Goal: Information Seeking & Learning: Learn about a topic

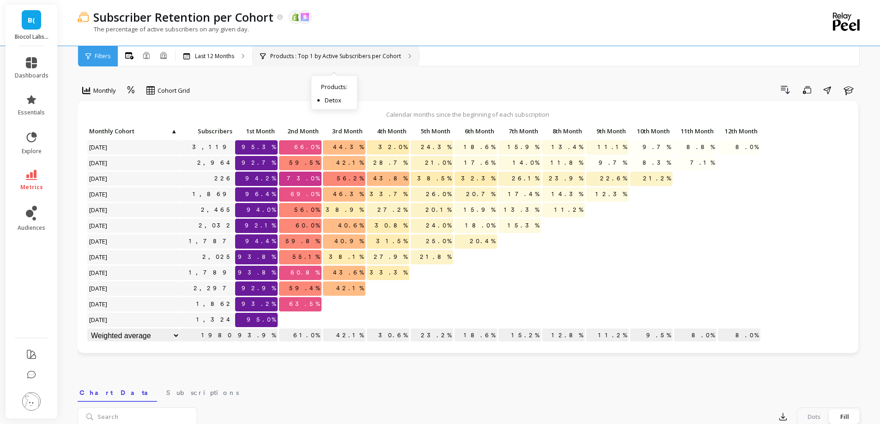
click at [323, 58] on p "Products : Top 1 by Active Subscribers per Cohort" at bounding box center [335, 56] width 131 height 7
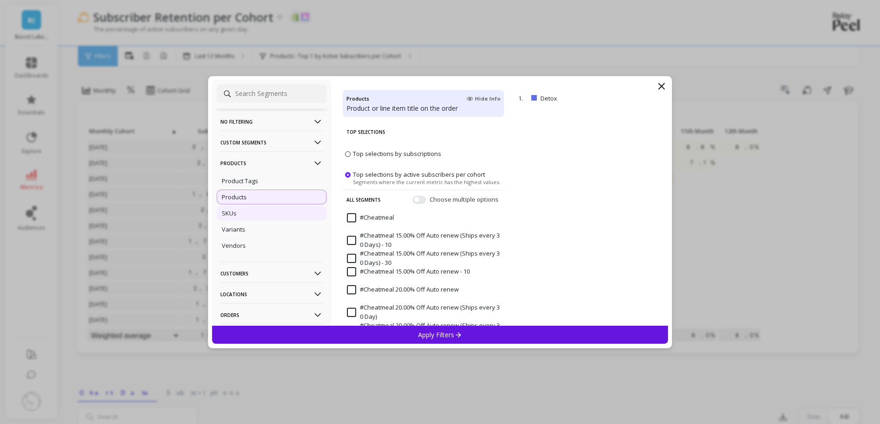
click at [262, 215] on div "SKUs" at bounding box center [272, 213] width 110 height 15
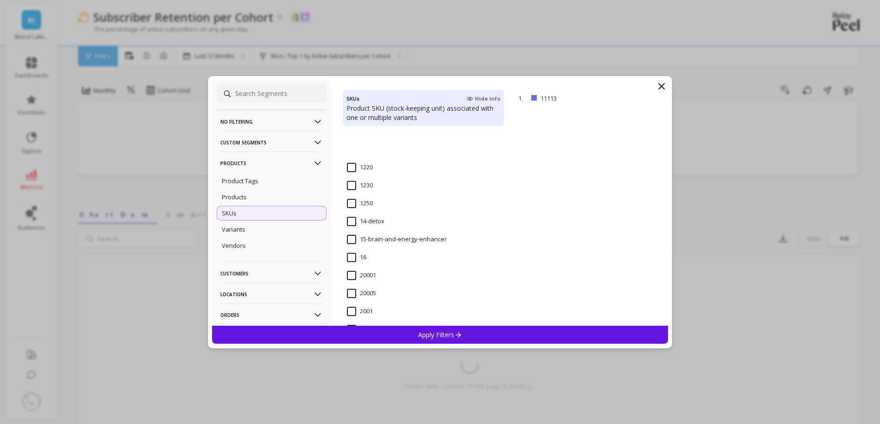
scroll to position [796, 0]
click at [378, 166] on input "14-detox" at bounding box center [365, 169] width 37 height 9
click at [405, 341] on div "Apply Filters" at bounding box center [440, 335] width 456 height 18
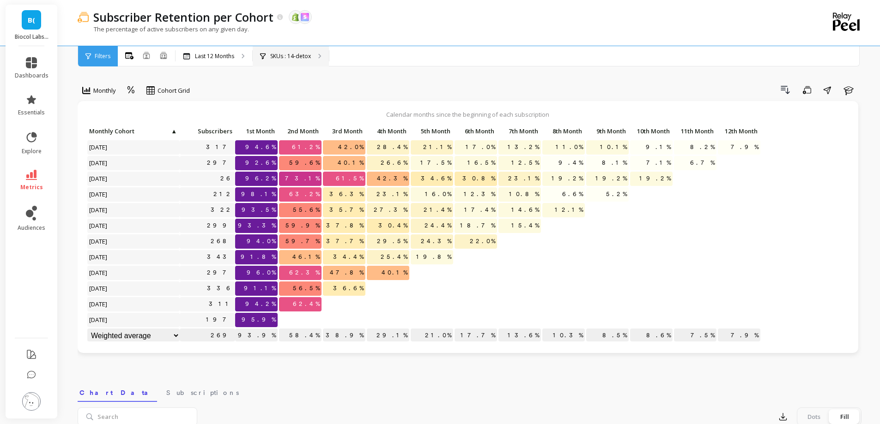
click at [318, 52] on div "SKUs : 14-detox" at bounding box center [291, 56] width 76 height 20
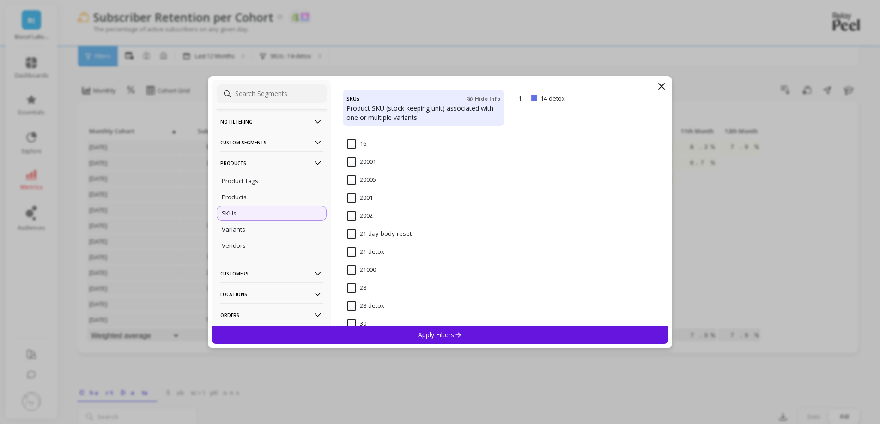
scroll to position [880, 0]
click at [372, 230] on input "21-detox" at bounding box center [365, 229] width 37 height 9
click at [440, 339] on div "Apply Filters" at bounding box center [440, 335] width 456 height 18
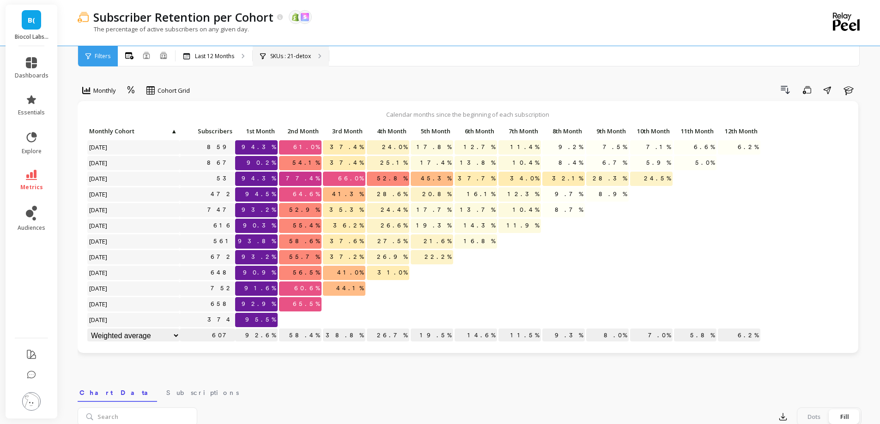
click at [294, 47] on div "SKUs : 21-detox" at bounding box center [291, 56] width 76 height 20
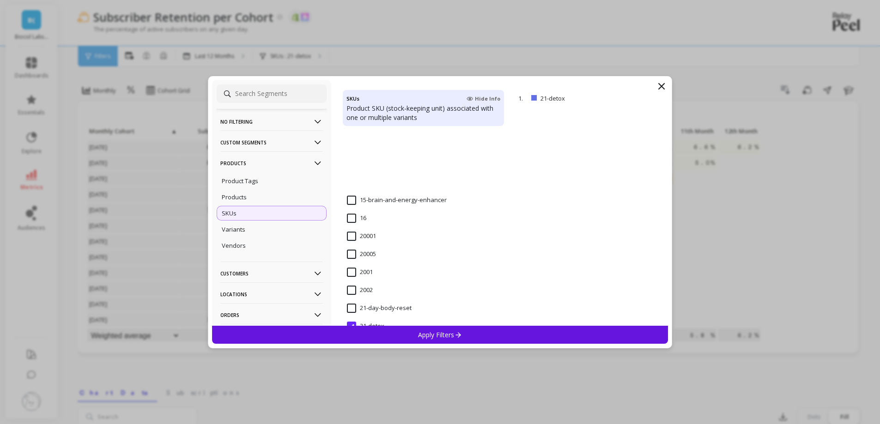
scroll to position [871, 0]
click at [373, 224] on input "21-day-body-reset" at bounding box center [379, 220] width 65 height 9
click at [394, 336] on div "Apply Filters" at bounding box center [440, 335] width 456 height 18
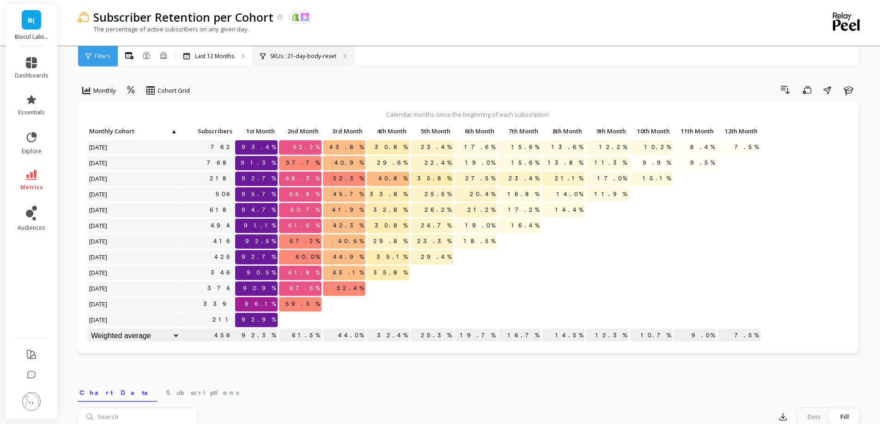
click at [337, 63] on div "SKUs : 21-day-body-reset" at bounding box center [304, 56] width 102 height 20
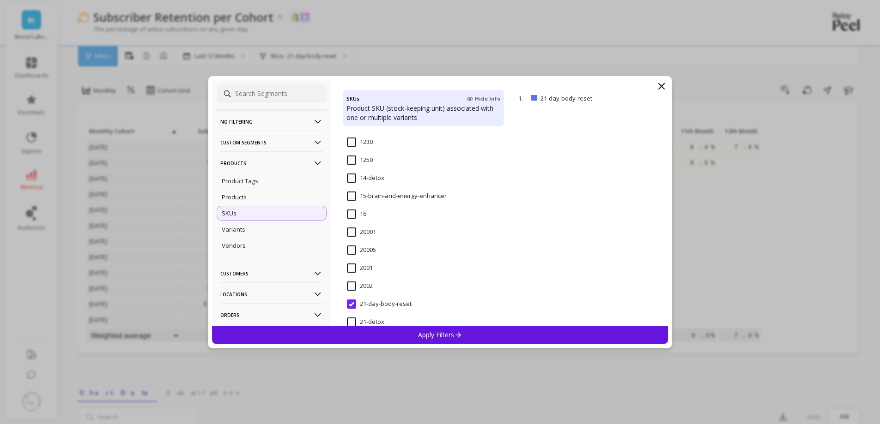
scroll to position [788, 0]
click at [363, 175] on input "14-detox" at bounding box center [365, 177] width 37 height 9
click at [408, 337] on div "Apply Filters" at bounding box center [440, 335] width 456 height 18
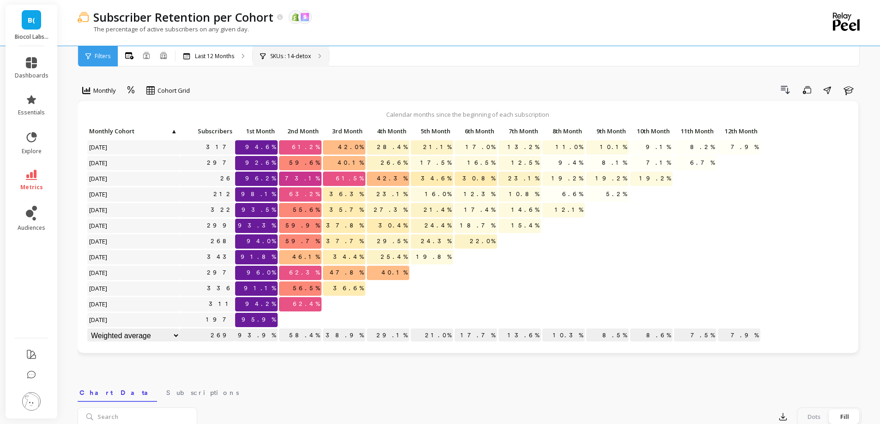
click at [291, 55] on p "SKUs : 14-detox" at bounding box center [290, 56] width 41 height 7
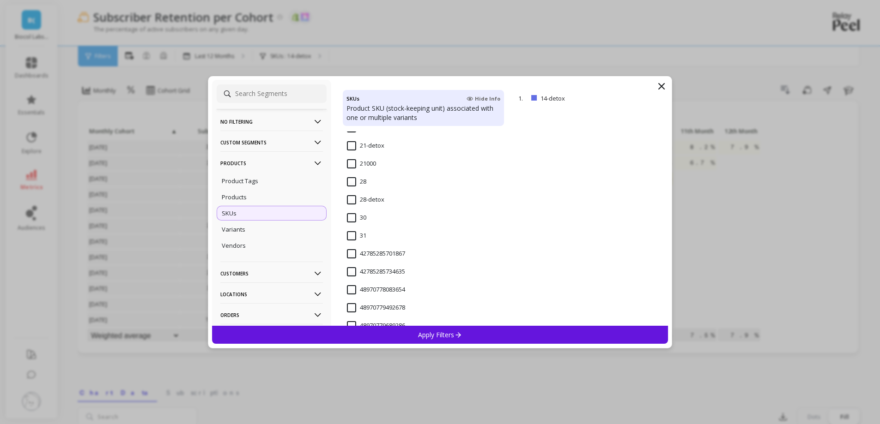
scroll to position [964, 0]
click at [372, 202] on input "28-detox" at bounding box center [365, 199] width 37 height 9
click at [416, 332] on div "Apply Filters" at bounding box center [440, 335] width 456 height 18
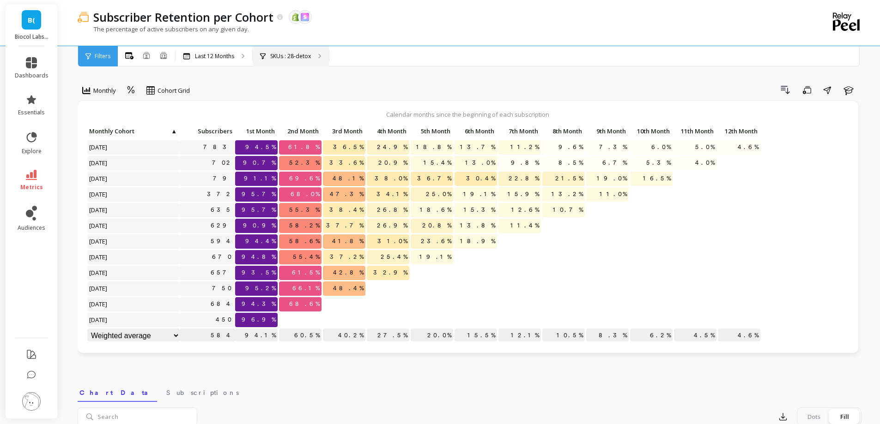
click at [311, 58] on div "SKUs : 28-detox" at bounding box center [291, 56] width 76 height 20
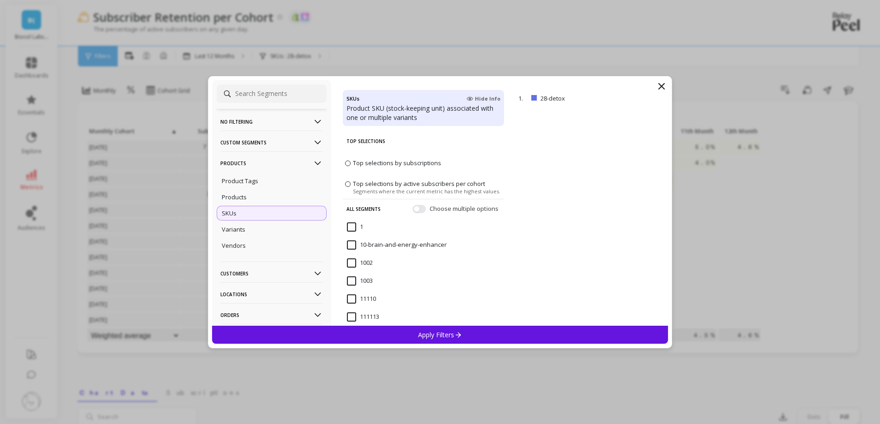
click at [284, 164] on p "Products" at bounding box center [271, 163] width 103 height 24
click at [277, 185] on p "Customers" at bounding box center [271, 184] width 103 height 24
click at [263, 203] on p "Customer Tags" at bounding box center [243, 202] width 42 height 8
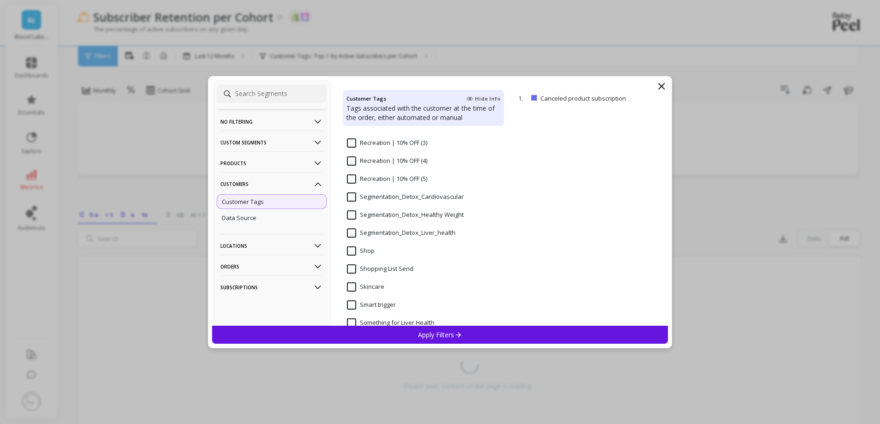
scroll to position [778, 0]
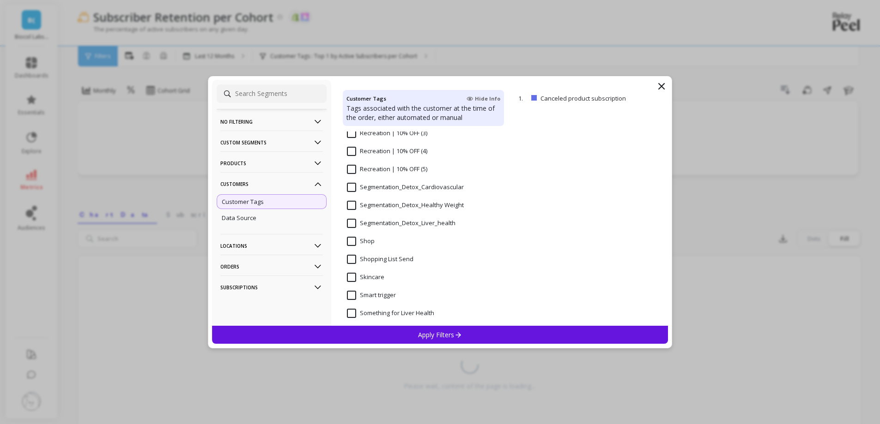
click at [377, 222] on input "Segmentation_Detox_Liver_health" at bounding box center [401, 223] width 109 height 9
click at [407, 340] on div "Apply Filters" at bounding box center [440, 335] width 456 height 18
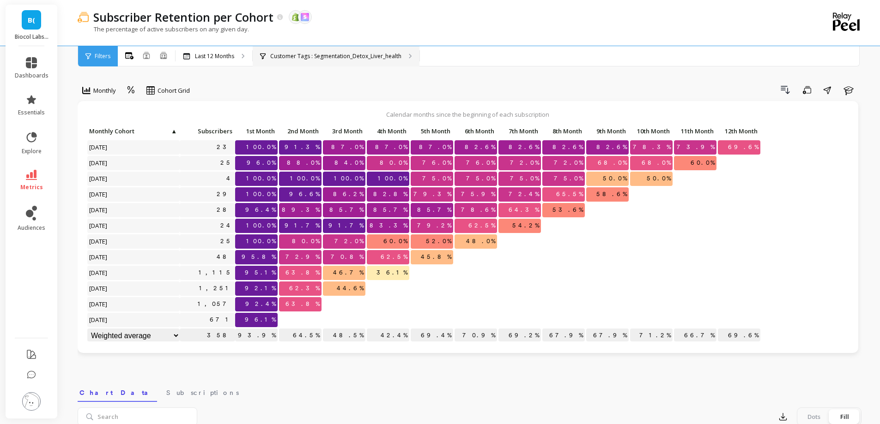
click at [312, 56] on p "Customer Tags : Segmentation_Detox_Liver_health" at bounding box center [335, 56] width 131 height 7
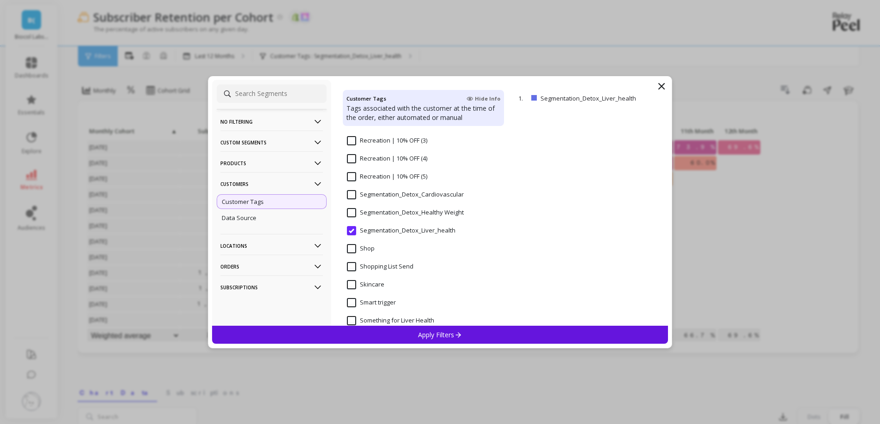
scroll to position [771, 0]
click at [365, 215] on Weight "Segmentation_Detox_Healthy Weight" at bounding box center [405, 212] width 117 height 9
click at [431, 333] on p "Apply Filters" at bounding box center [440, 335] width 44 height 9
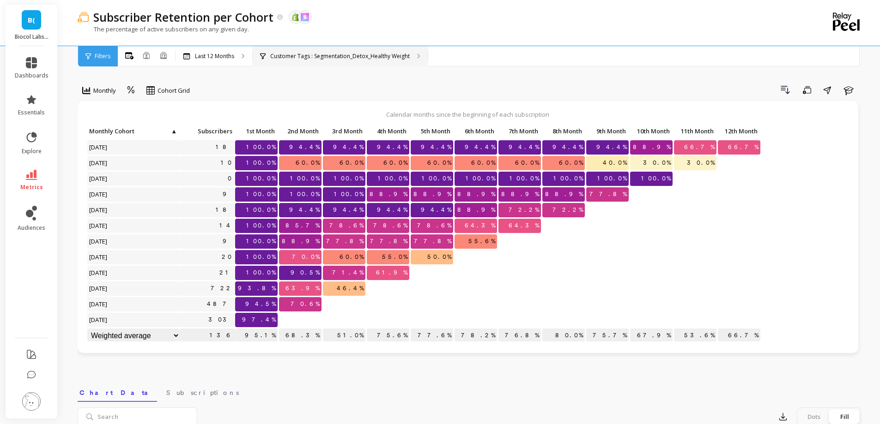
click at [332, 57] on p "Customer Tags : Segmentation_Detox_Healthy Weight" at bounding box center [339, 56] width 139 height 7
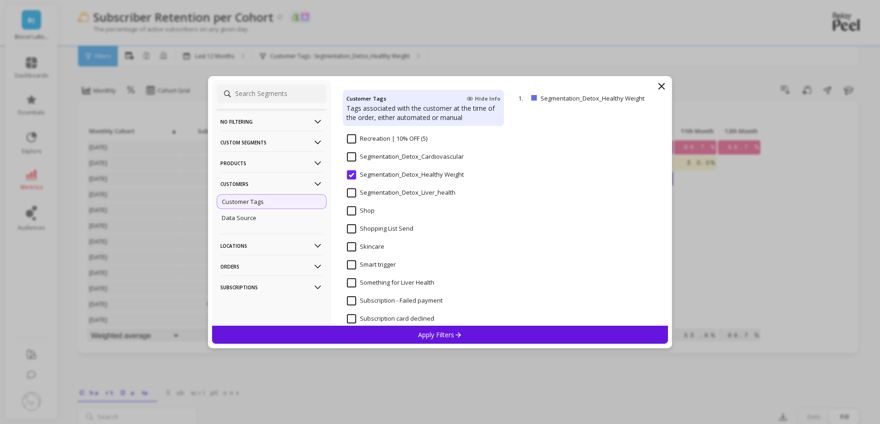
scroll to position [808, 0]
click at [354, 152] on div "Segmentation_Detox_Cardiovascular" at bounding box center [423, 163] width 161 height 28
click at [428, 327] on div "Apply Filters" at bounding box center [440, 335] width 456 height 18
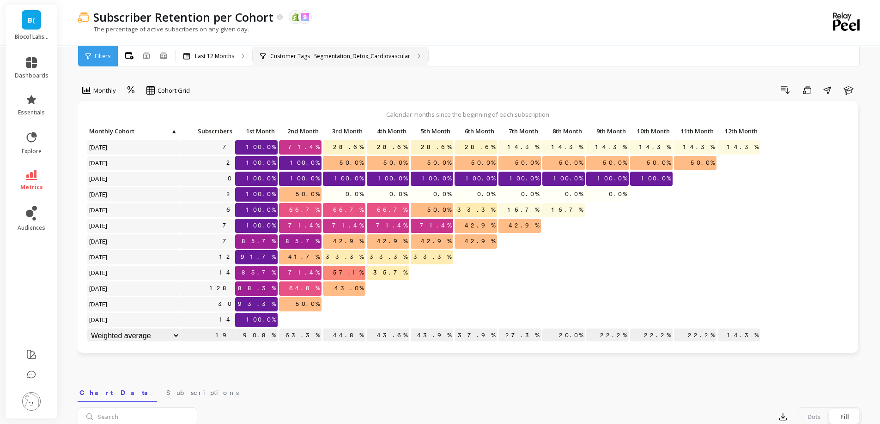
click at [302, 56] on p "Customer Tags : Segmentation_Detox_Cardiovascular" at bounding box center [340, 56] width 140 height 7
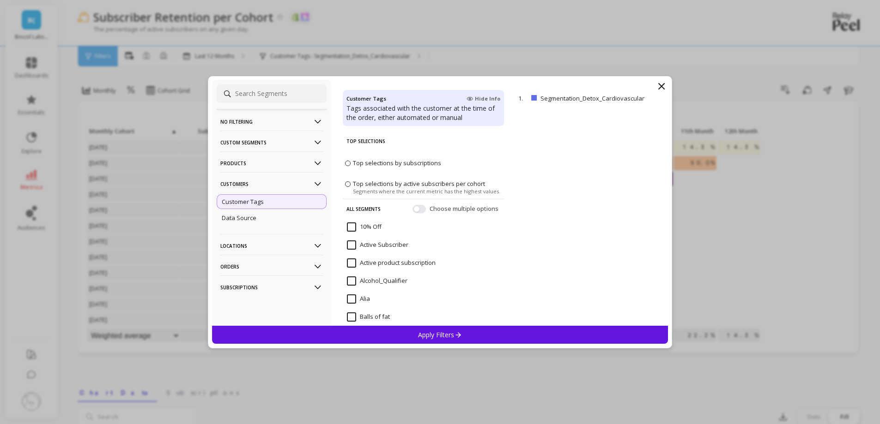
click at [666, 83] on icon at bounding box center [661, 86] width 11 height 11
